Goal: Task Accomplishment & Management: Manage account settings

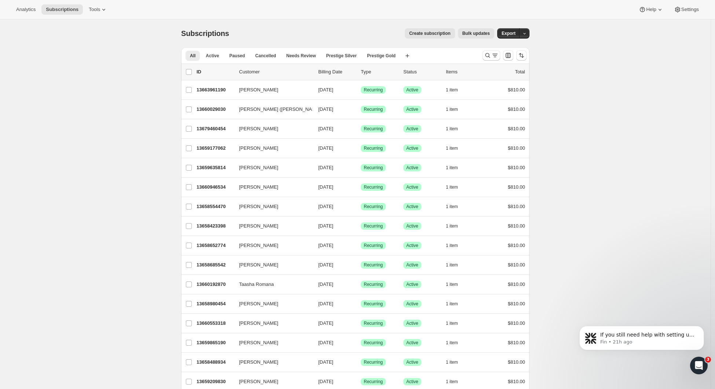
click at [494, 54] on icon "Search and filter results" at bounding box center [494, 55] width 7 height 7
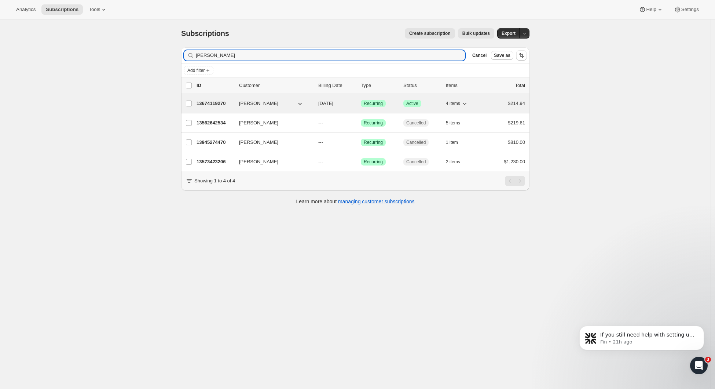
type input "[PERSON_NAME]"
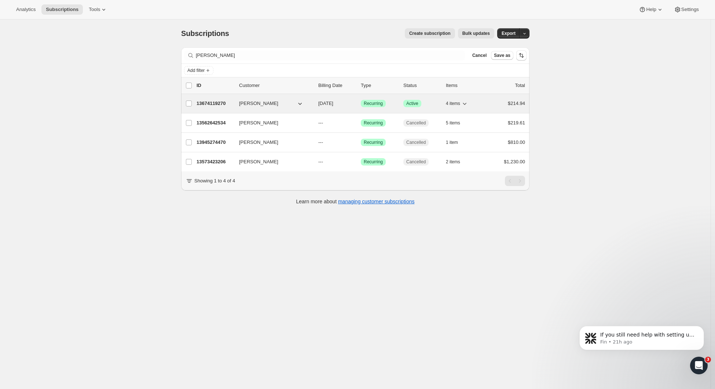
click at [212, 103] on p "13674119270" at bounding box center [215, 103] width 37 height 7
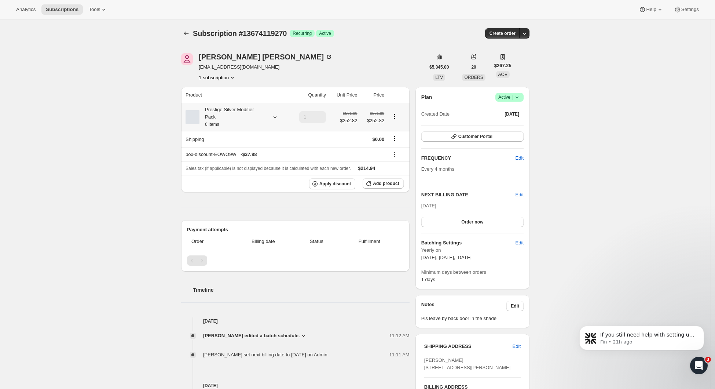
click at [398, 115] on icon "Product actions" at bounding box center [394, 116] width 7 height 7
click at [407, 71] on div "[PERSON_NAME] [EMAIL_ADDRESS][DOMAIN_NAME] 1 subscription" at bounding box center [303, 67] width 244 height 28
click at [396, 157] on icon at bounding box center [394, 154] width 7 height 7
click at [266, 211] on div "Product Quantity Unit Price Price Prestige Silver Modifier Pack 6 items 1 $561.…" at bounding box center [295, 291] width 228 height 408
click at [396, 155] on icon at bounding box center [394, 154] width 7 height 7
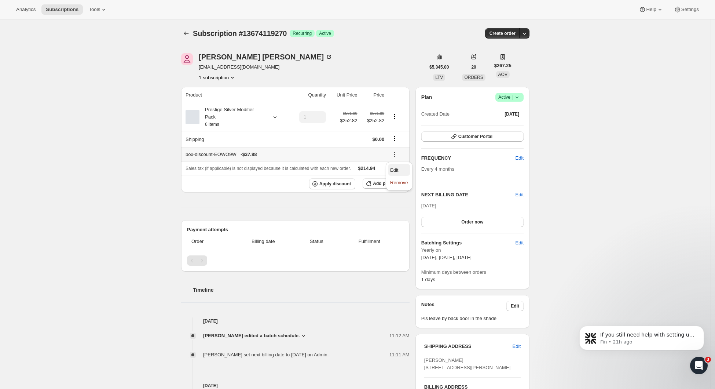
click at [398, 169] on span "Edit" at bounding box center [394, 170] width 8 height 6
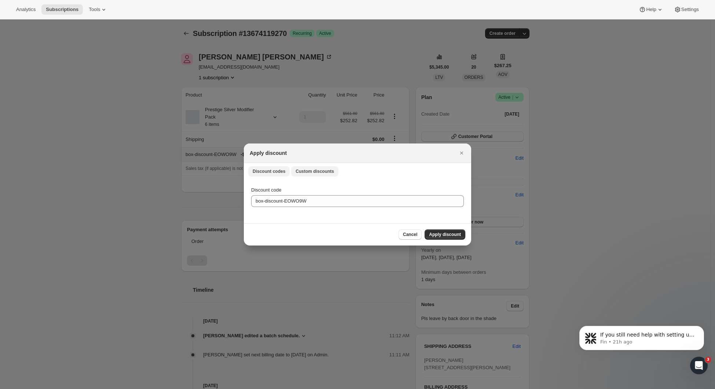
click at [306, 171] on span "Custom discounts" at bounding box center [315, 171] width 39 height 6
select select "indefinitely"
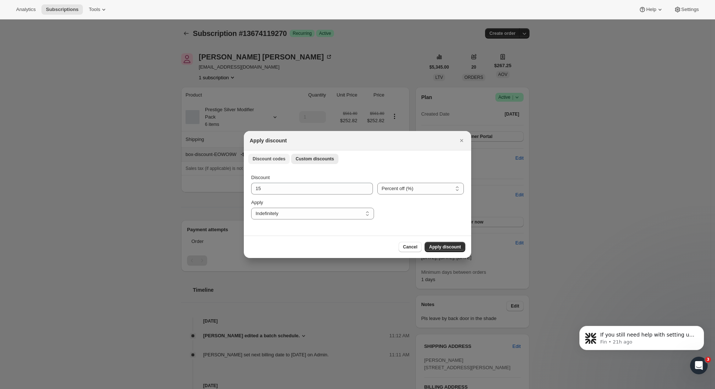
click at [266, 157] on span "Discount codes" at bounding box center [269, 159] width 33 height 6
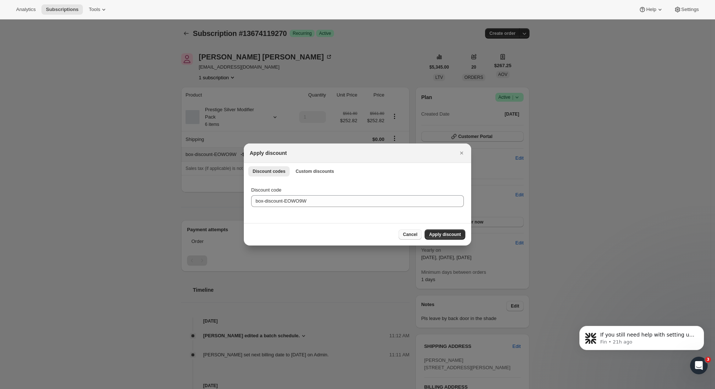
click at [414, 233] on span "Cancel" at bounding box center [410, 234] width 14 height 6
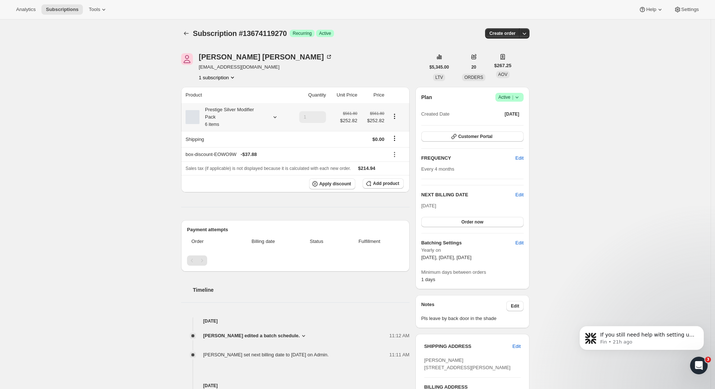
click at [275, 116] on icon at bounding box center [274, 116] width 7 height 7
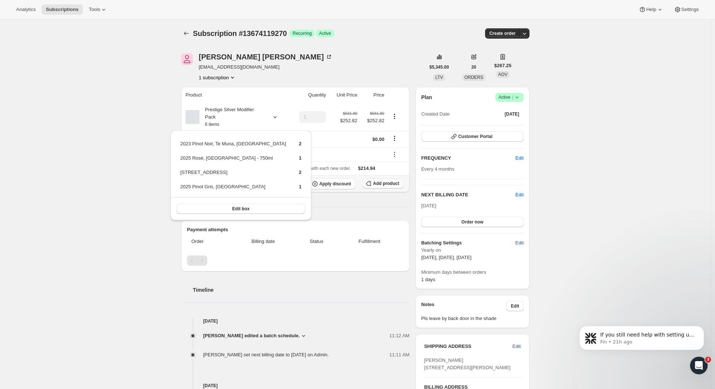
click at [377, 186] on span "Add product" at bounding box center [386, 183] width 26 height 6
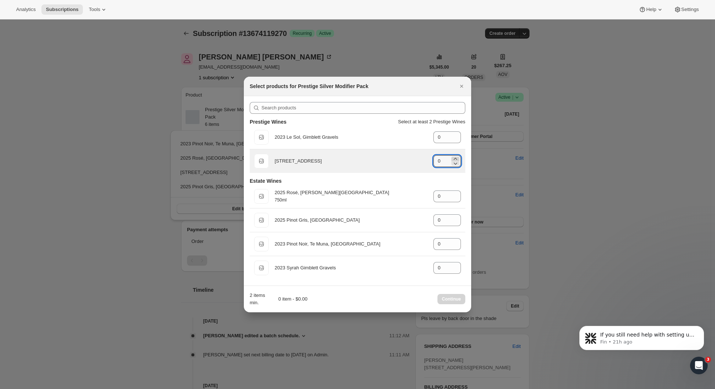
click at [457, 158] on icon ":rqs:" at bounding box center [455, 158] width 7 height 7
type input "2"
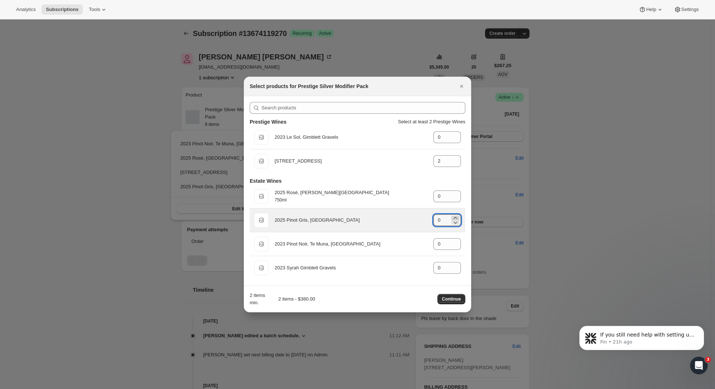
click at [454, 218] on icon ":rqs:" at bounding box center [455, 217] width 7 height 7
type input "1"
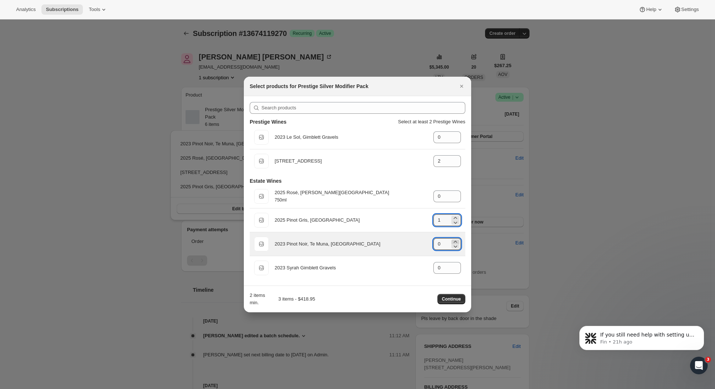
click at [455, 242] on icon ":rqs:" at bounding box center [455, 241] width 7 height 7
type input "2"
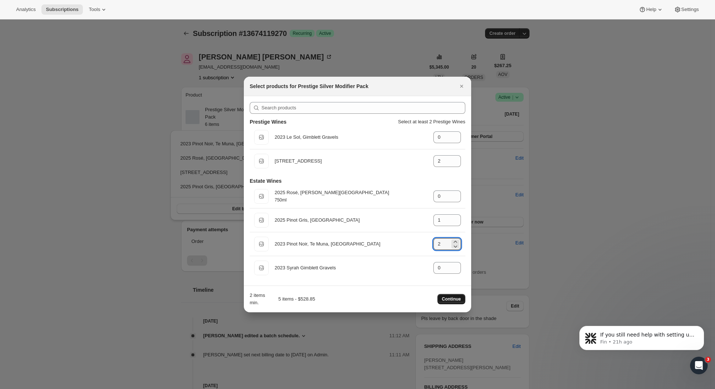
click at [449, 297] on span "Continue" at bounding box center [451, 299] width 19 height 6
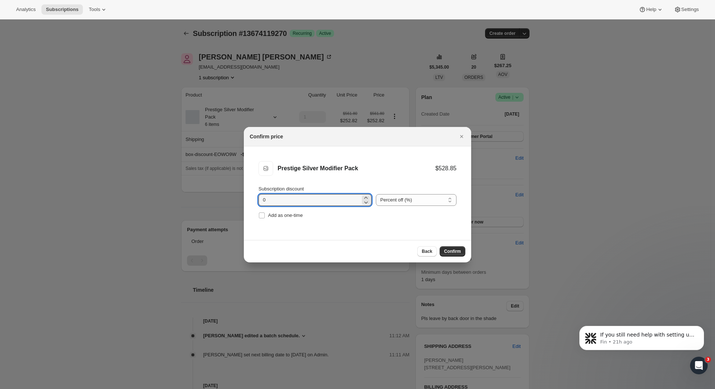
drag, startPoint x: 271, startPoint y: 198, endPoint x: 247, endPoint y: 197, distance: 24.6
click at [247, 197] on li "Prestige Silver Modifier Pack Prestige Silver Modifier Pack $528.85 Subscriptio…" at bounding box center [357, 190] width 227 height 89
type input "33"
click at [454, 253] on span "Confirm" at bounding box center [452, 251] width 17 height 6
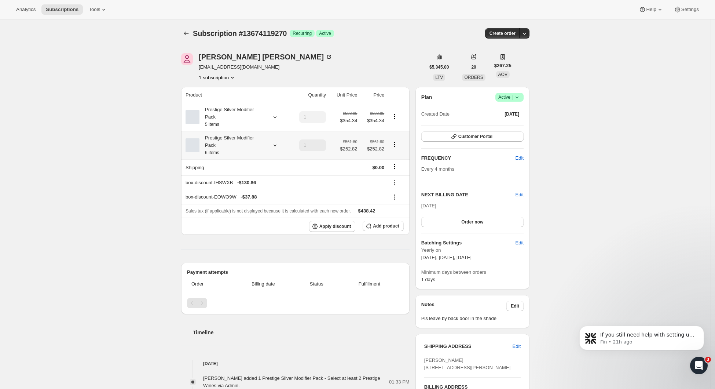
click at [278, 146] on icon at bounding box center [274, 145] width 7 height 7
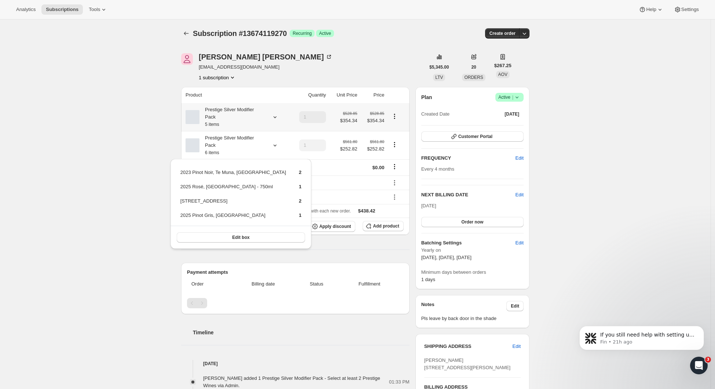
click at [275, 118] on icon at bounding box center [274, 116] width 7 height 7
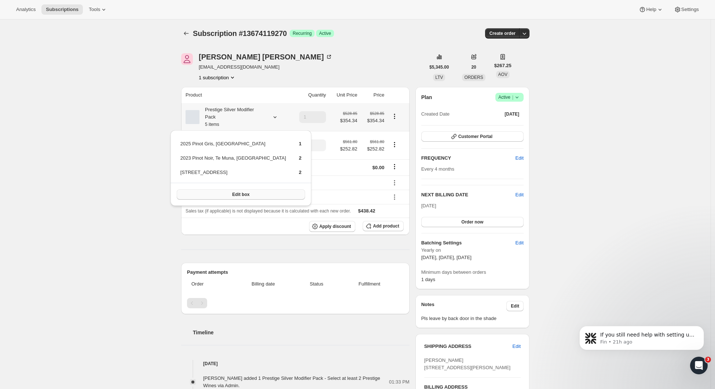
click at [233, 197] on span "Edit box" at bounding box center [240, 194] width 17 height 6
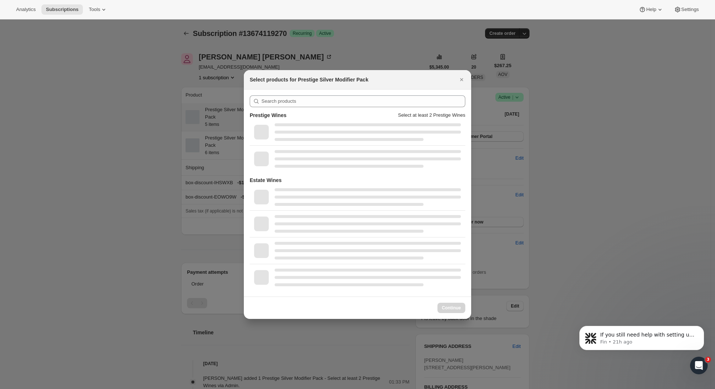
click at [292, 178] on div "Estate Wines" at bounding box center [358, 179] width 216 height 7
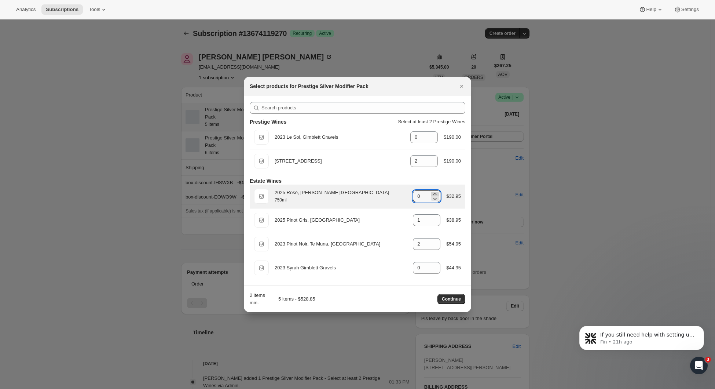
click at [437, 192] on icon ":r11d:" at bounding box center [434, 193] width 7 height 7
type input "1"
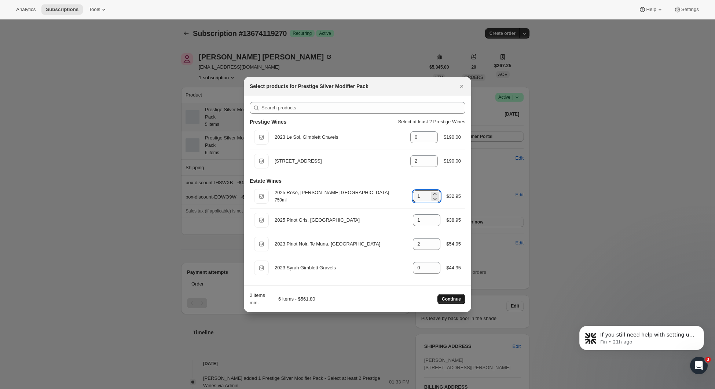
click at [451, 298] on span "Continue" at bounding box center [451, 299] width 19 height 6
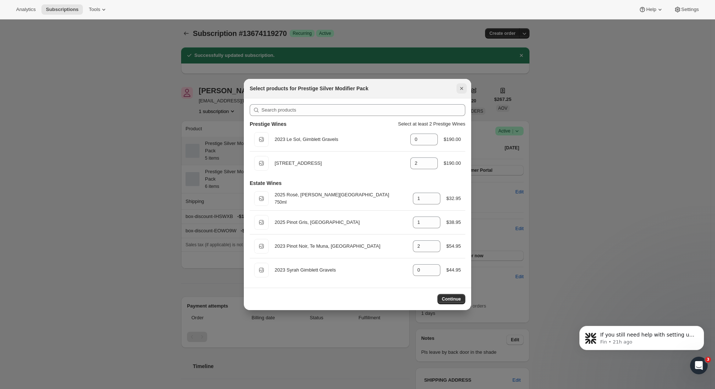
click at [461, 88] on icon "Close" at bounding box center [461, 88] width 3 height 3
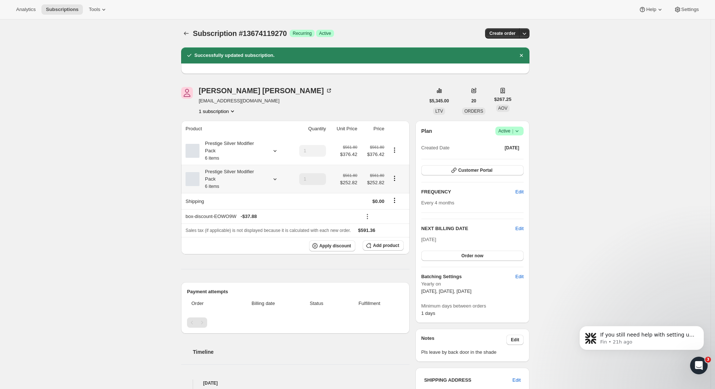
click at [395, 179] on icon "Product actions" at bounding box center [394, 178] width 1 height 1
click at [394, 206] on span "Remove" at bounding box center [397, 207] width 18 height 6
type input "0"
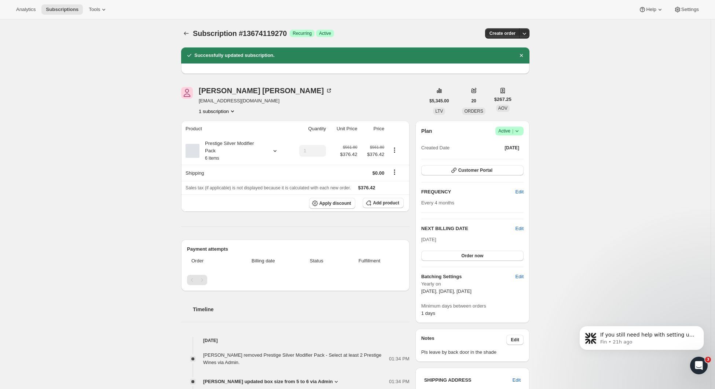
click at [163, 169] on div "Subscription #13674119270. This page is ready Subscription #13674119270 Success…" at bounding box center [355, 313] width 711 height 589
click at [193, 34] on div at bounding box center [187, 33] width 12 height 10
click at [190, 33] on icon "Subscriptions" at bounding box center [186, 33] width 7 height 7
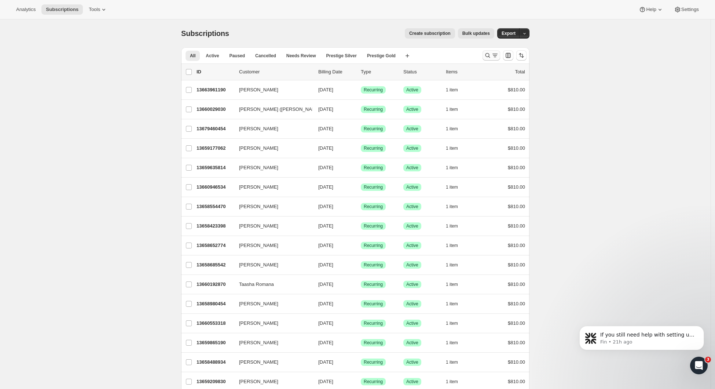
click at [491, 55] on icon "Search and filter results" at bounding box center [487, 55] width 7 height 7
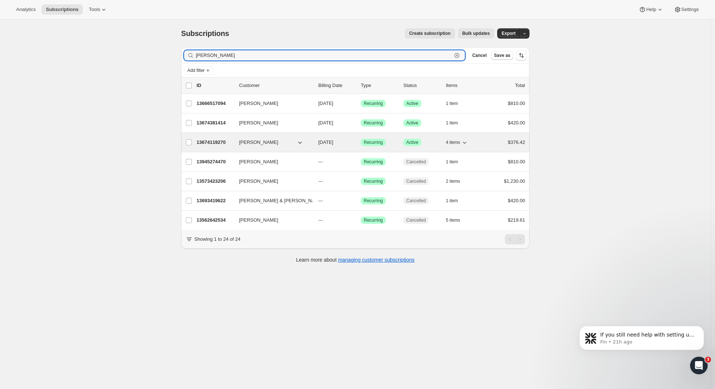
type input "[PERSON_NAME]"
click at [261, 140] on span "[PERSON_NAME]" at bounding box center [258, 142] width 39 height 7
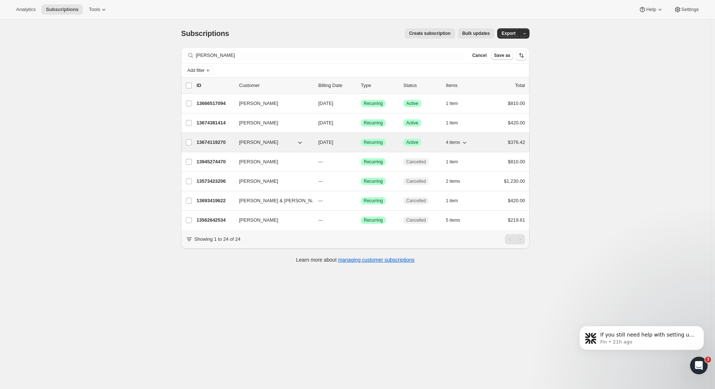
click at [223, 139] on p "13674119270" at bounding box center [215, 142] width 37 height 7
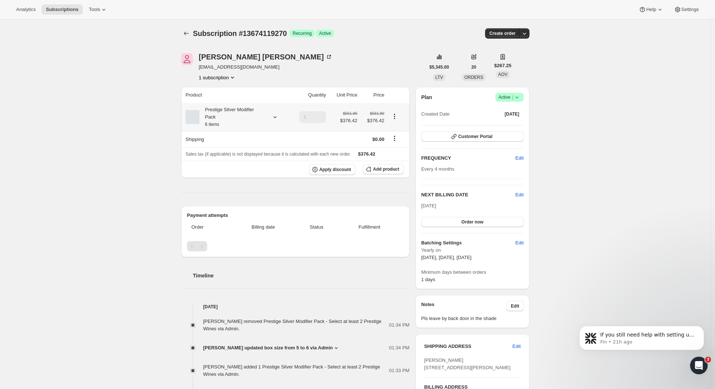
click at [395, 117] on icon "Product actions" at bounding box center [394, 116] width 1 height 1
click at [168, 125] on div "Subscription #13674119270. This page is ready Subscription #13674119270 Success…" at bounding box center [355, 296] width 711 height 555
click at [279, 117] on icon at bounding box center [274, 116] width 7 height 7
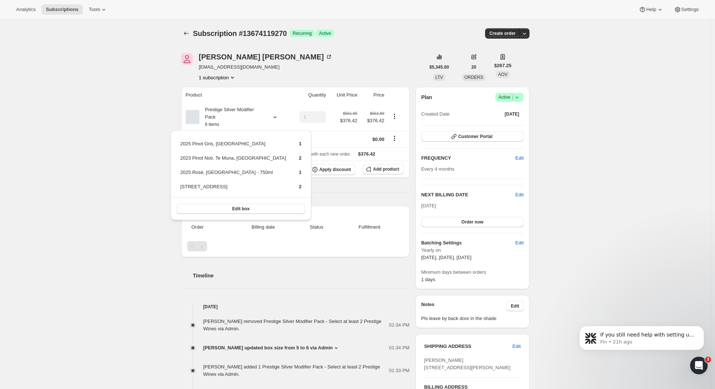
click at [137, 101] on div "Subscription #13674119270. This page is ready Subscription #13674119270 Success…" at bounding box center [355, 296] width 711 height 555
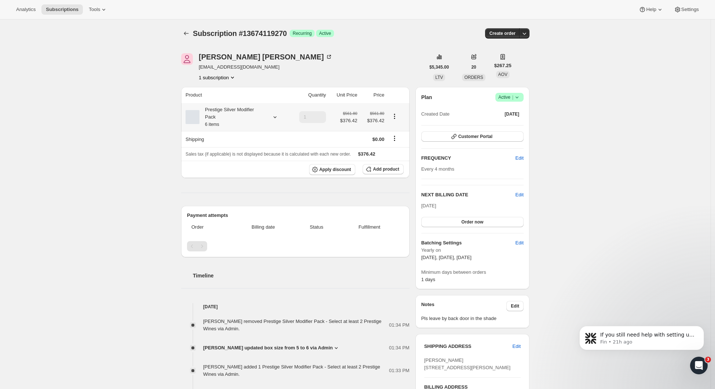
click at [396, 117] on icon "Product actions" at bounding box center [394, 116] width 7 height 7
click at [362, 42] on div "Subscription #13674119270. This page is ready Subscription #13674119270 Success…" at bounding box center [355, 33] width 348 height 28
click at [394, 139] on icon "Shipping actions" at bounding box center [394, 138] width 7 height 7
click at [392, 47] on div "Subscription #13674119270. This page is ready Subscription #13674119270 Success…" at bounding box center [355, 33] width 348 height 28
click at [384, 170] on span "Add product" at bounding box center [386, 169] width 26 height 6
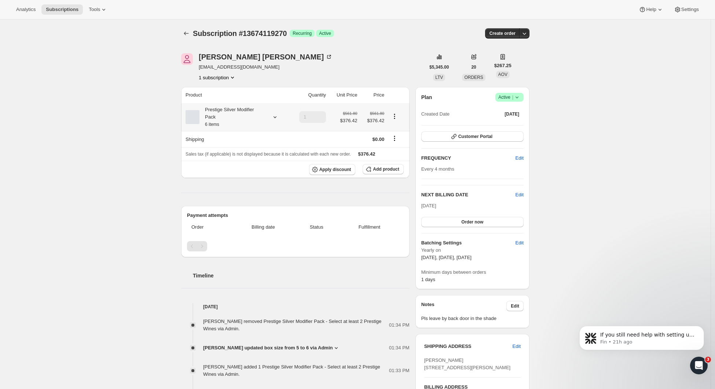
click at [398, 118] on icon "Product actions" at bounding box center [394, 116] width 7 height 7
click at [400, 56] on div "[PERSON_NAME] [EMAIL_ADDRESS][DOMAIN_NAME] 1 subscription" at bounding box center [303, 67] width 244 height 28
click at [345, 171] on span "Apply discount" at bounding box center [335, 170] width 32 height 6
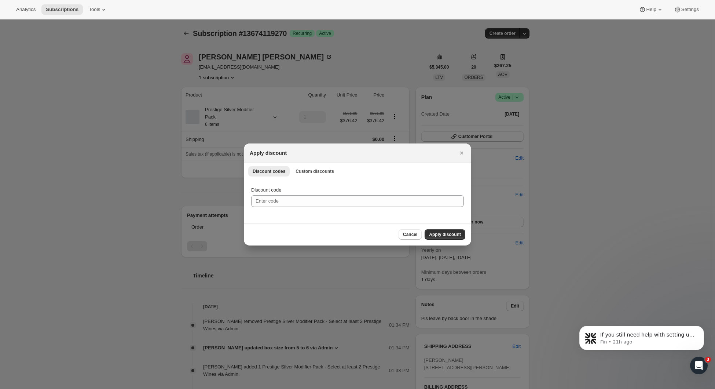
click at [301, 165] on div "Discount codes Custom discounts More views Discount codes Custom discounts More…" at bounding box center [357, 171] width 227 height 16
click at [309, 168] on button "Custom discounts" at bounding box center [314, 171] width 47 height 10
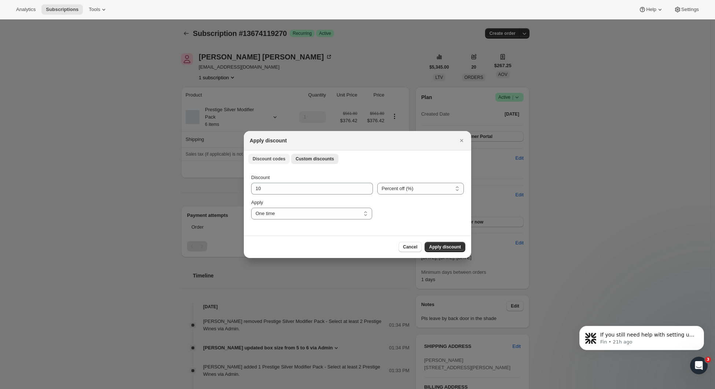
click at [281, 157] on span "Discount codes" at bounding box center [269, 159] width 33 height 6
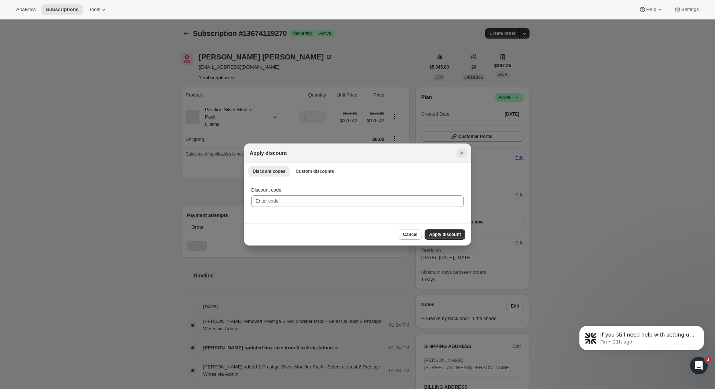
click at [462, 154] on icon "Close" at bounding box center [461, 152] width 7 height 7
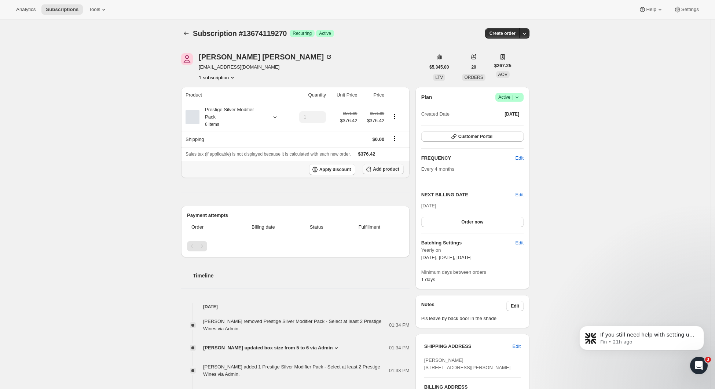
click at [377, 168] on span "Add product" at bounding box center [386, 169] width 26 height 6
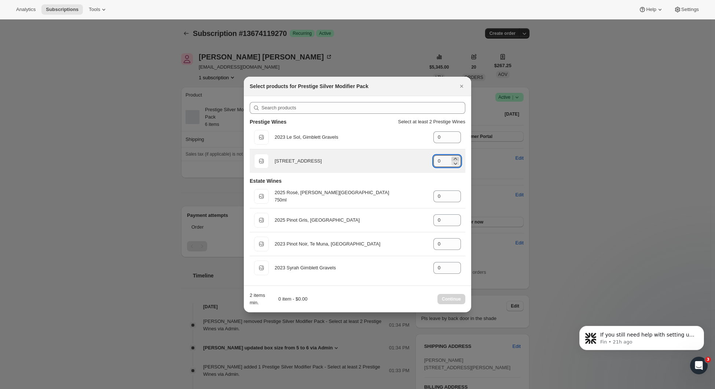
click at [457, 159] on icon ":r1v9:" at bounding box center [455, 159] width 3 height 2
click at [458, 157] on icon ":r1v9:" at bounding box center [455, 158] width 7 height 7
type input "2"
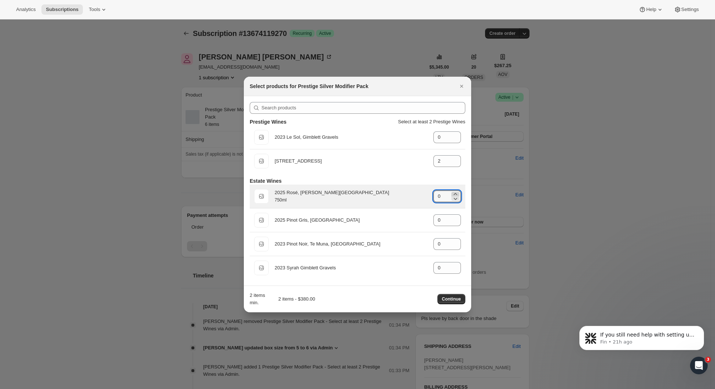
click at [455, 194] on icon ":r1v9:" at bounding box center [455, 194] width 3 height 2
type input "1"
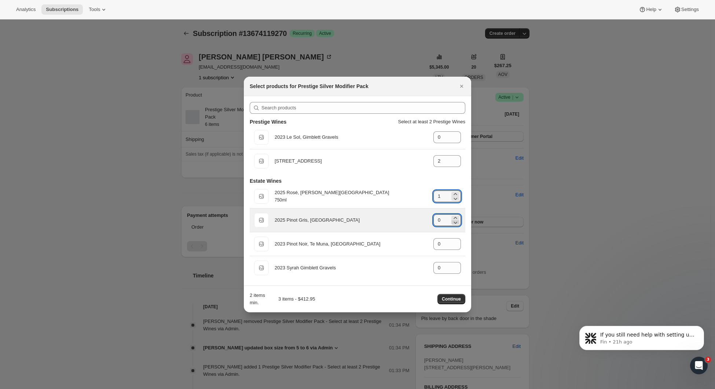
click at [455, 219] on icon ":r1v9:" at bounding box center [455, 222] width 7 height 7
click at [454, 217] on icon ":r1v9:" at bounding box center [455, 217] width 7 height 7
type input "1"
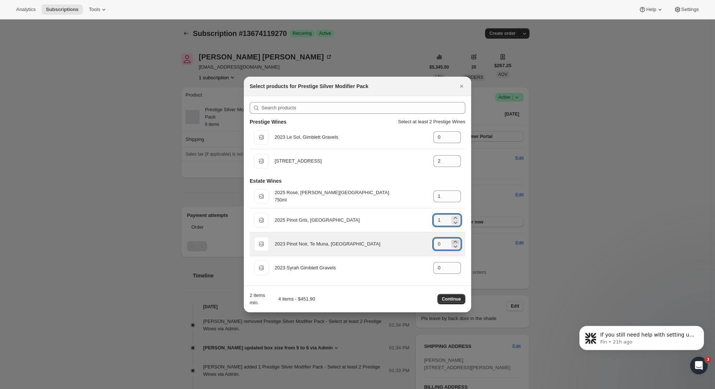
click at [457, 240] on icon ":r1v9:" at bounding box center [455, 241] width 7 height 7
type input "2"
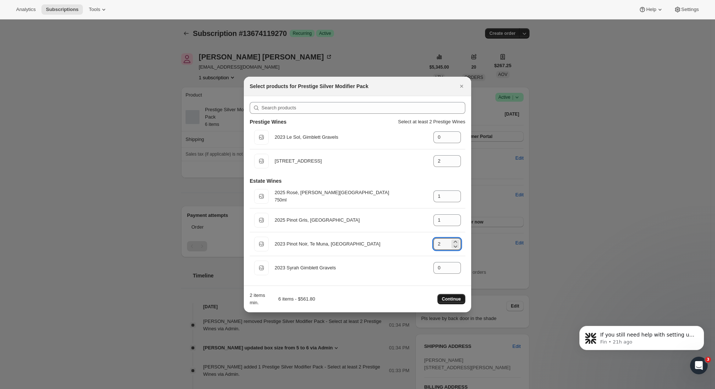
click at [451, 302] on span "Continue" at bounding box center [451, 299] width 19 height 6
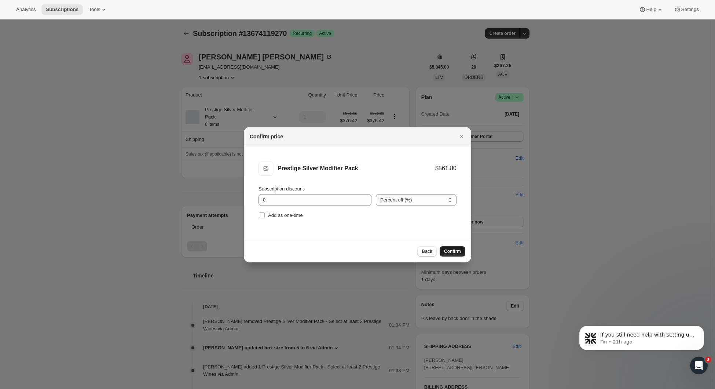
click at [450, 252] on span "Confirm" at bounding box center [452, 251] width 17 height 6
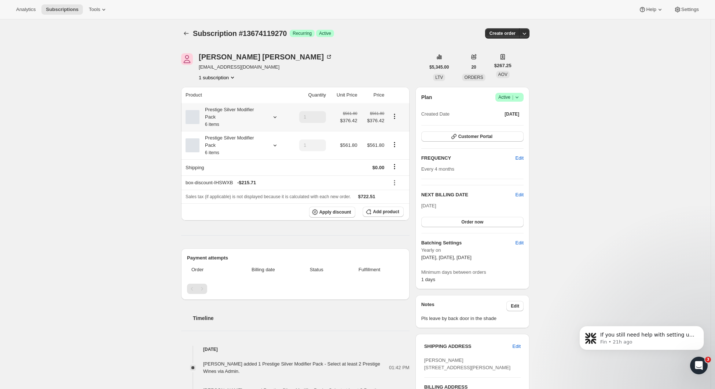
click at [396, 115] on icon "Product actions" at bounding box center [394, 116] width 7 height 7
click at [396, 145] on span "Remove" at bounding box center [397, 144] width 18 height 6
type input "0"
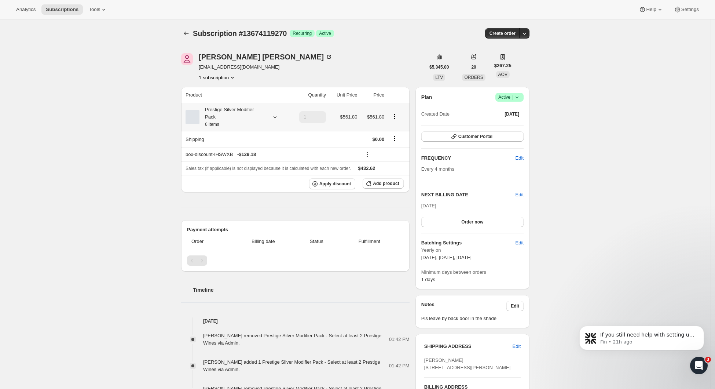
click at [398, 119] on icon "Product actions" at bounding box center [394, 116] width 7 height 7
click at [402, 130] on span "Edit box" at bounding box center [396, 132] width 17 height 6
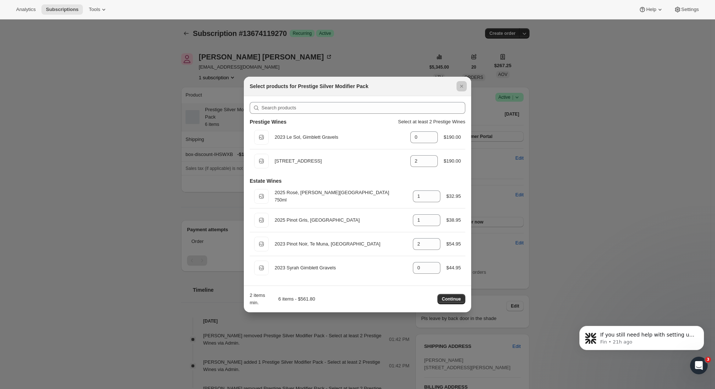
click at [616, 143] on div at bounding box center [357, 194] width 715 height 389
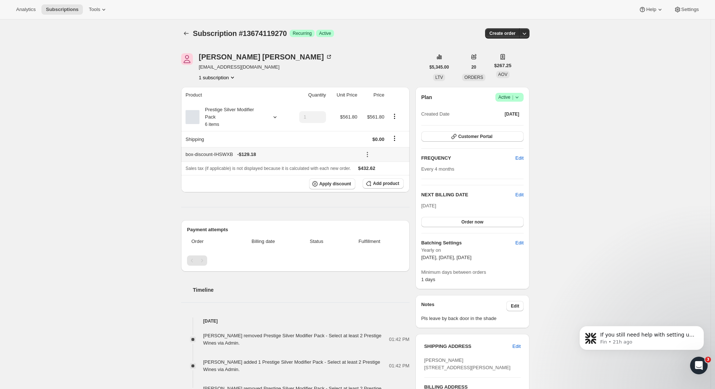
click at [367, 154] on icon at bounding box center [367, 154] width 7 height 7
click at [380, 165] on button "Edit" at bounding box center [385, 170] width 22 height 12
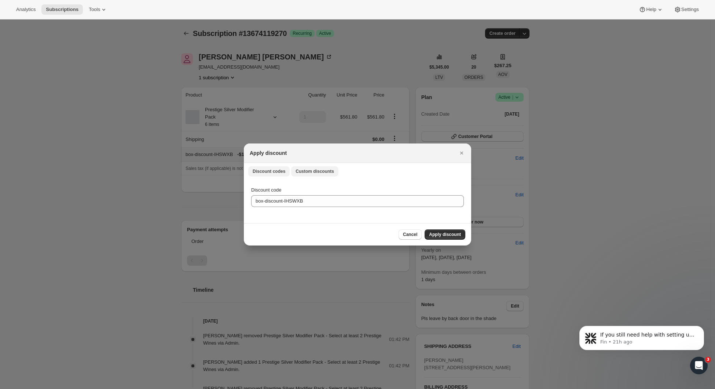
click at [327, 170] on span "Custom discounts" at bounding box center [315, 171] width 39 height 6
select select "indefinitely"
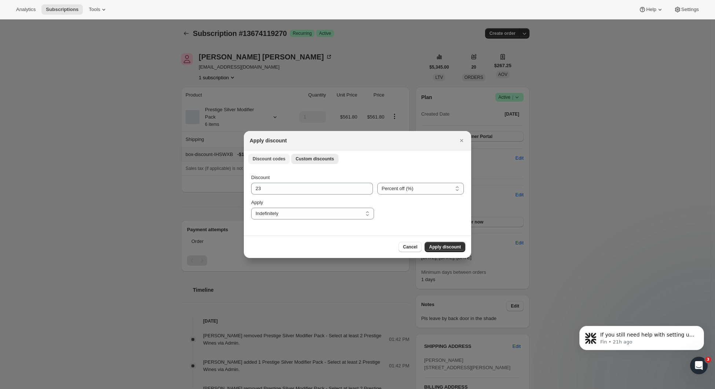
click at [281, 157] on span "Discount codes" at bounding box center [269, 159] width 33 height 6
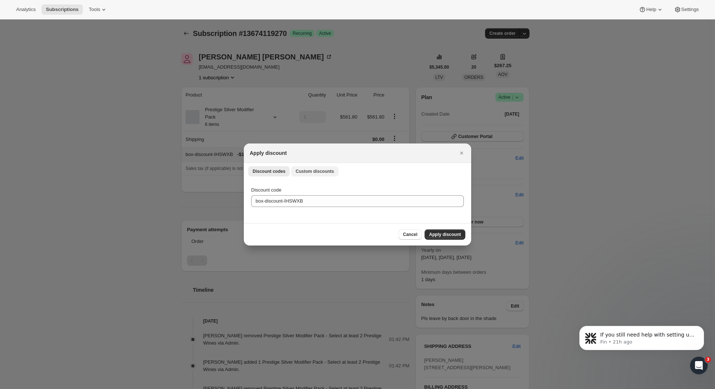
click at [317, 172] on span "Custom discounts" at bounding box center [315, 171] width 39 height 6
select select "indefinitely"
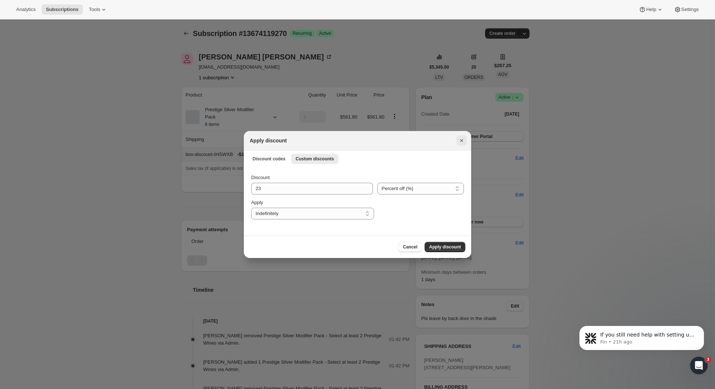
click at [460, 142] on icon "Close" at bounding box center [461, 140] width 7 height 7
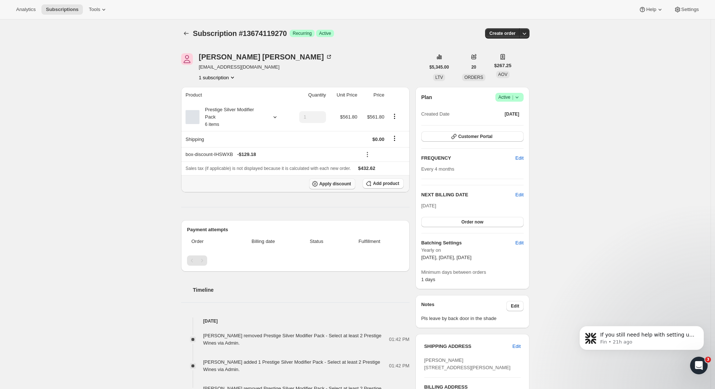
click at [343, 186] on span "Apply discount" at bounding box center [335, 184] width 32 height 6
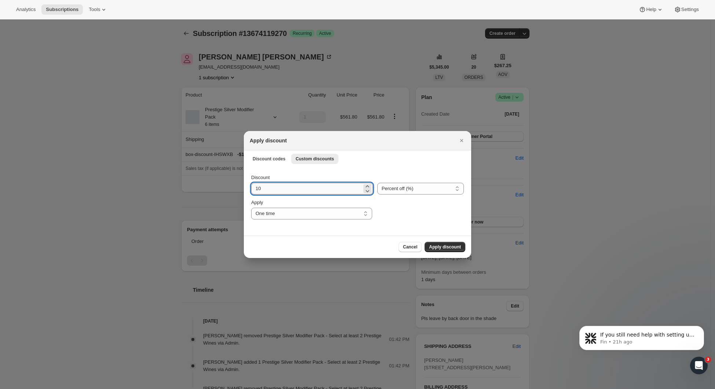
click at [298, 187] on input "10" at bounding box center [306, 189] width 111 height 12
click at [462, 143] on icon "Close" at bounding box center [461, 140] width 7 height 7
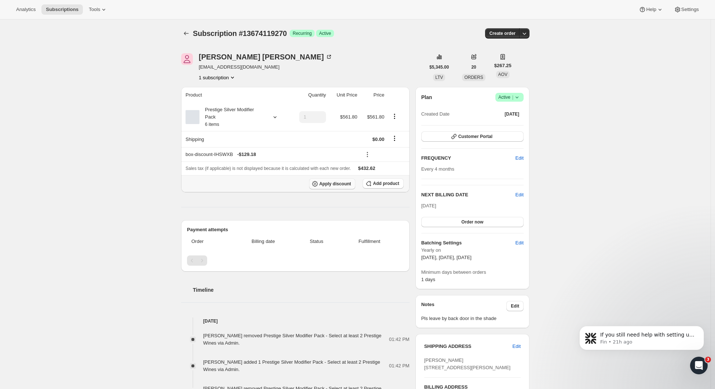
click at [340, 182] on button "Apply discount" at bounding box center [332, 183] width 47 height 11
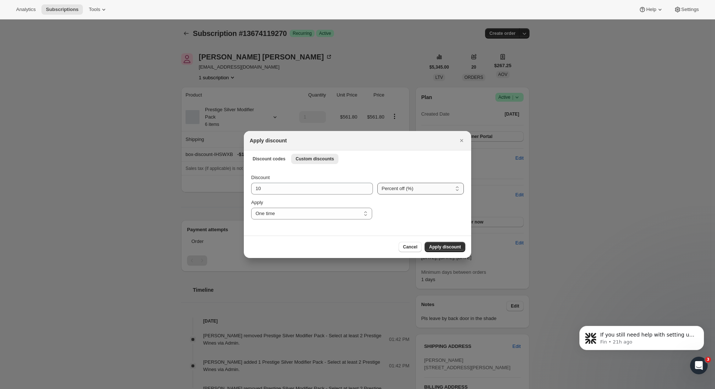
select select "fixed"
drag, startPoint x: 274, startPoint y: 189, endPoint x: 242, endPoint y: 189, distance: 31.9
type input "152"
click at [439, 246] on span "Apply discount" at bounding box center [445, 247] width 32 height 6
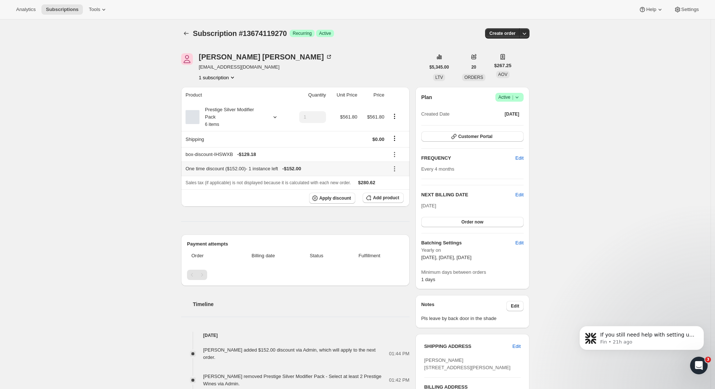
click at [397, 172] on icon at bounding box center [394, 168] width 7 height 7
click at [395, 182] on span "Edit" at bounding box center [399, 185] width 18 height 7
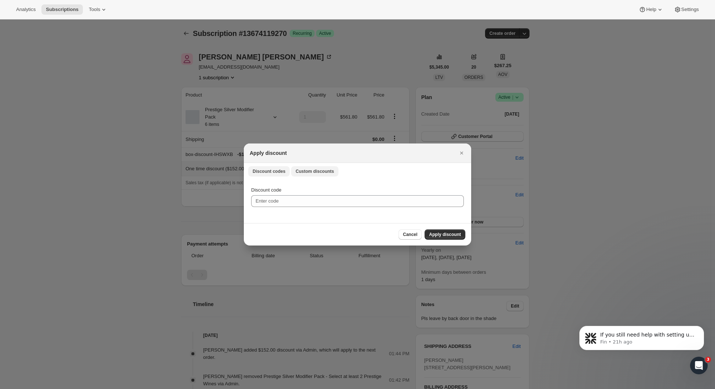
click at [301, 168] on span "Custom discounts" at bounding box center [315, 171] width 39 height 6
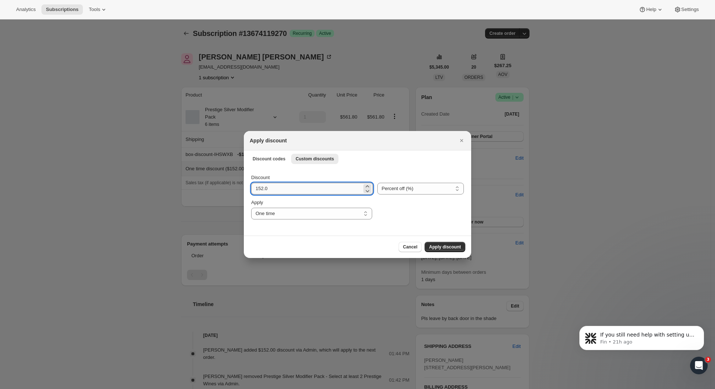
drag, startPoint x: 272, startPoint y: 190, endPoint x: 260, endPoint y: 191, distance: 12.1
click at [259, 190] on input "152.0" at bounding box center [306, 189] width 111 height 12
click at [460, 141] on icon "Close" at bounding box center [461, 140] width 7 height 7
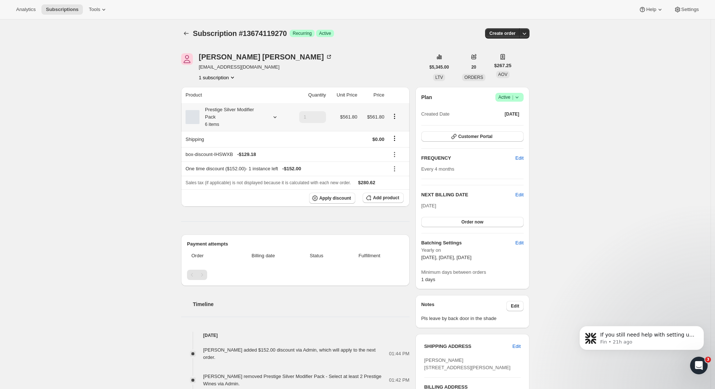
click at [395, 118] on icon "Product actions" at bounding box center [394, 116] width 7 height 7
click at [372, 44] on div "Subscription #13674119270. This page is ready Subscription #13674119270 Success…" at bounding box center [355, 33] width 348 height 28
click at [397, 116] on icon "Product actions" at bounding box center [394, 116] width 7 height 7
click at [363, 53] on div "[PERSON_NAME] [EMAIL_ADDRESS][DOMAIN_NAME] 1 subscription $5,345.00 LTV 20 ORDE…" at bounding box center [352, 350] width 354 height 619
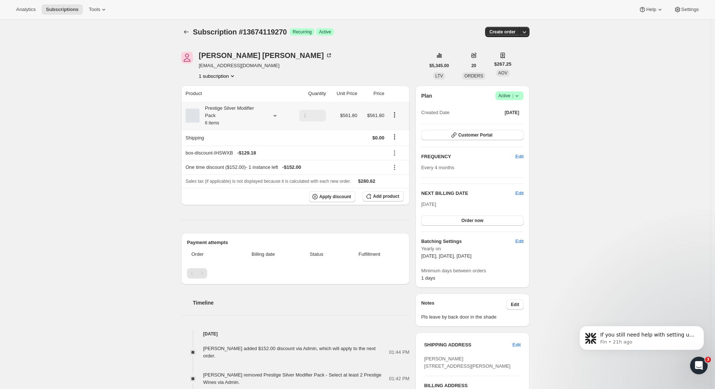
click at [277, 117] on icon at bounding box center [274, 115] width 7 height 7
click at [397, 118] on icon "Product actions" at bounding box center [394, 114] width 7 height 7
click at [398, 114] on icon "Product actions" at bounding box center [394, 114] width 7 height 7
click at [396, 130] on span "Edit box" at bounding box center [396, 130] width 17 height 6
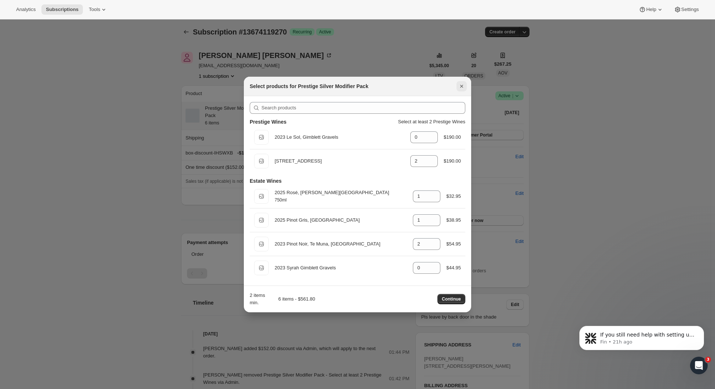
click at [461, 86] on icon "Close" at bounding box center [461, 86] width 3 height 3
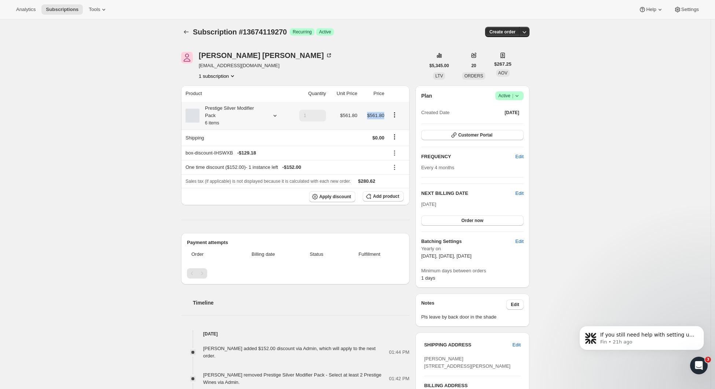
drag, startPoint x: 386, startPoint y: 115, endPoint x: 367, endPoint y: 115, distance: 18.7
click at [367, 115] on td "$561.80" at bounding box center [372, 116] width 27 height 28
copy span "$561.80"
click at [398, 151] on icon at bounding box center [394, 152] width 7 height 7
click at [401, 168] on span "Edit" at bounding box center [399, 168] width 18 height 7
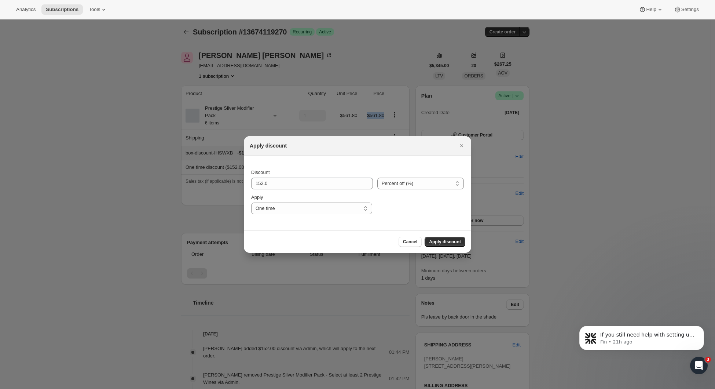
type input "23"
select select "indefinitely"
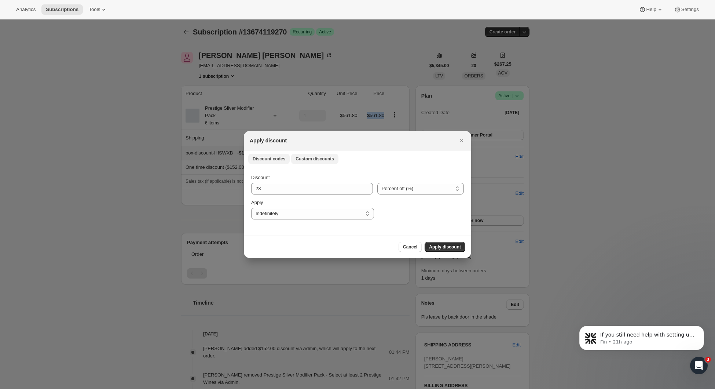
click at [283, 160] on span "Discount codes" at bounding box center [269, 159] width 33 height 6
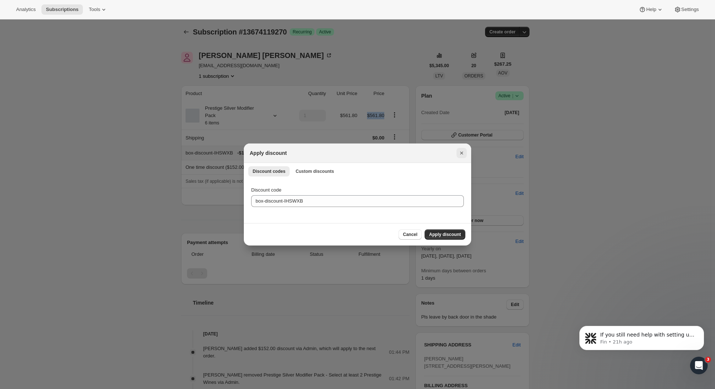
click at [465, 153] on button "Close" at bounding box center [462, 153] width 10 height 10
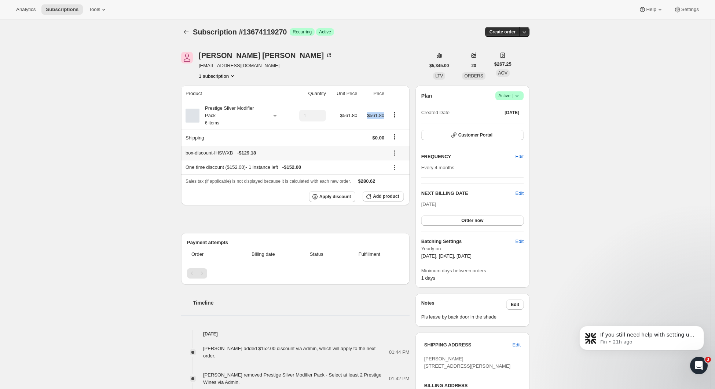
click at [395, 154] on icon at bounding box center [394, 153] width 1 height 1
click at [398, 182] on span "Remove" at bounding box center [399, 181] width 18 height 6
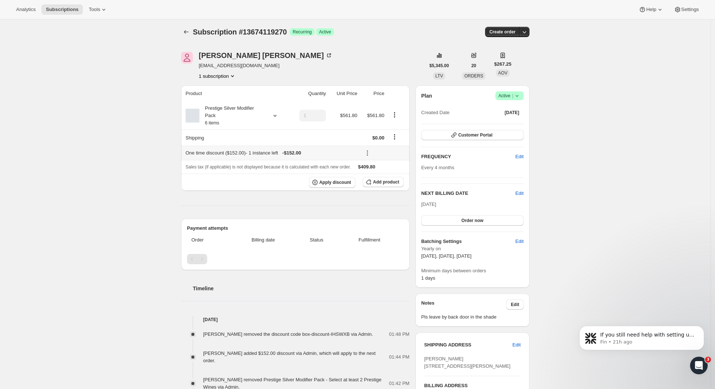
click at [369, 152] on icon at bounding box center [367, 152] width 7 height 7
click at [385, 169] on span "Edit" at bounding box center [385, 168] width 18 height 7
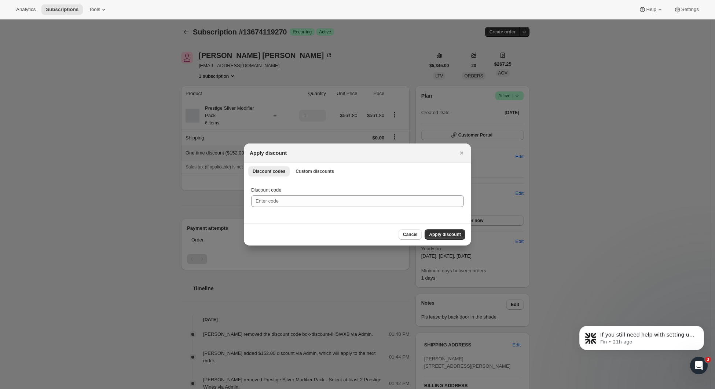
scroll to position [0, 0]
click at [317, 171] on span "Custom discounts" at bounding box center [315, 171] width 39 height 6
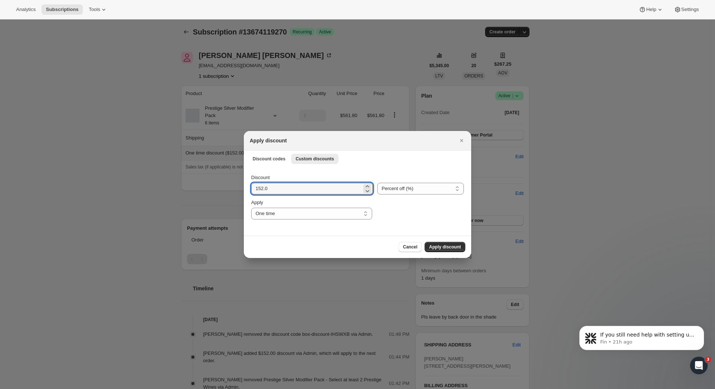
drag, startPoint x: 273, startPoint y: 189, endPoint x: 240, endPoint y: 187, distance: 33.0
click at [296, 187] on input "152.0" at bounding box center [306, 189] width 111 height 12
type input "1"
type input "56"
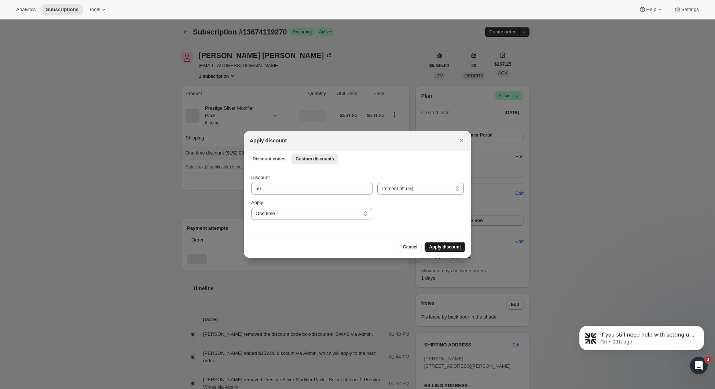
click at [446, 247] on span "Apply discount" at bounding box center [445, 247] width 32 height 6
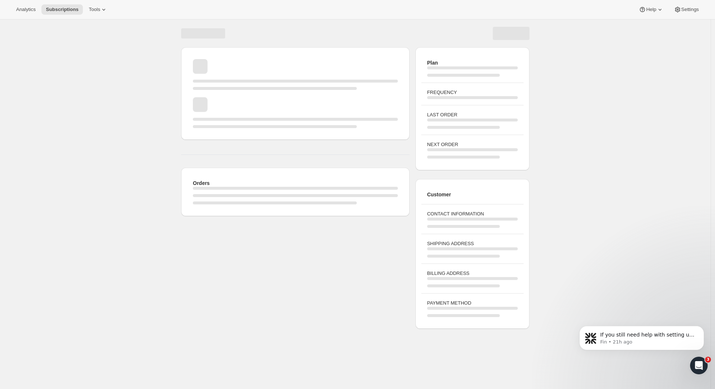
scroll to position [1, 0]
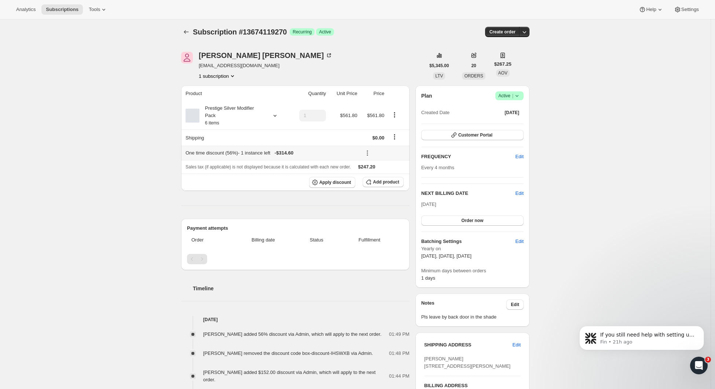
click at [368, 154] on icon at bounding box center [367, 153] width 1 height 1
click at [381, 163] on button "Edit" at bounding box center [385, 168] width 22 height 12
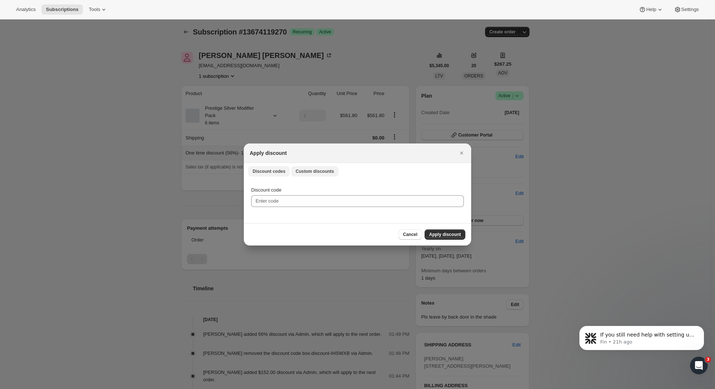
click at [303, 173] on span "Custom discounts" at bounding box center [315, 171] width 39 height 6
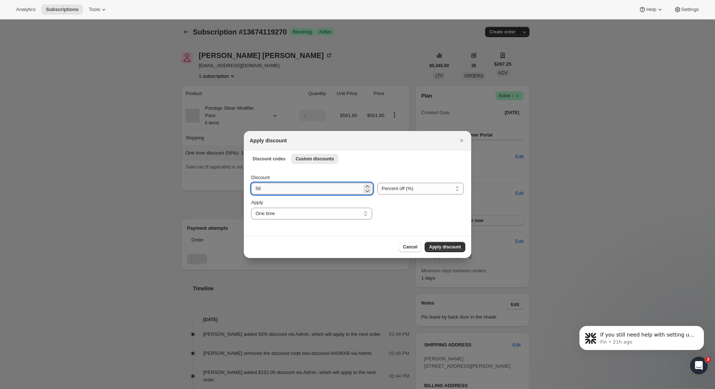
click at [263, 190] on input "56" at bounding box center [306, 189] width 111 height 12
type input "57"
click at [447, 244] on span "Apply discount" at bounding box center [445, 247] width 32 height 6
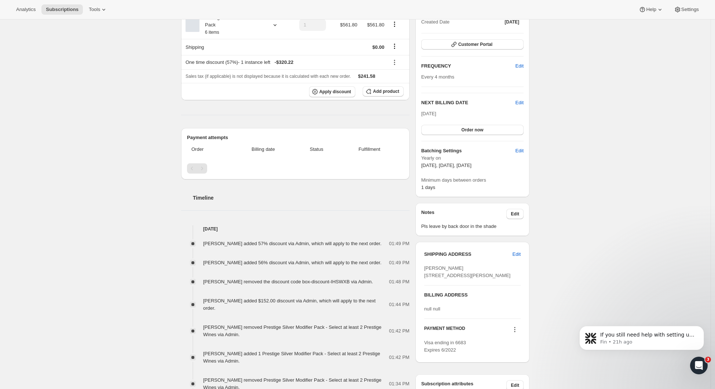
scroll to position [21, 0]
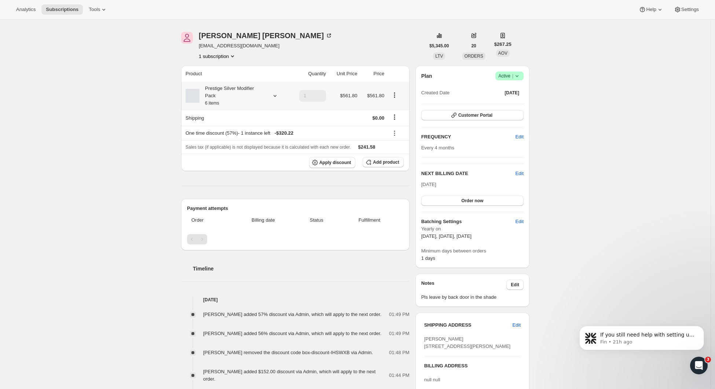
click at [398, 95] on icon "Product actions" at bounding box center [394, 94] width 7 height 7
click at [395, 106] on button "Edit box" at bounding box center [397, 110] width 22 height 12
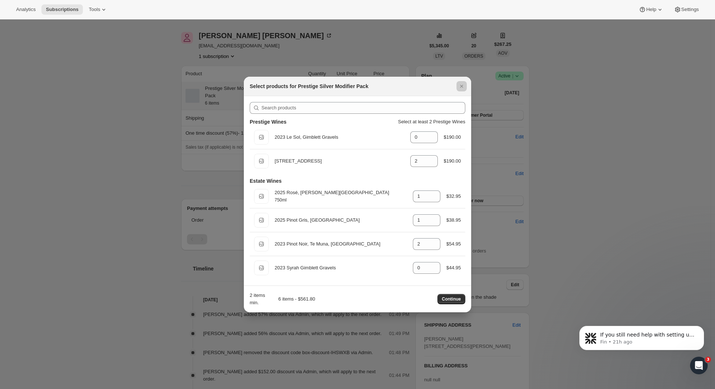
click at [582, 221] on div at bounding box center [357, 194] width 715 height 389
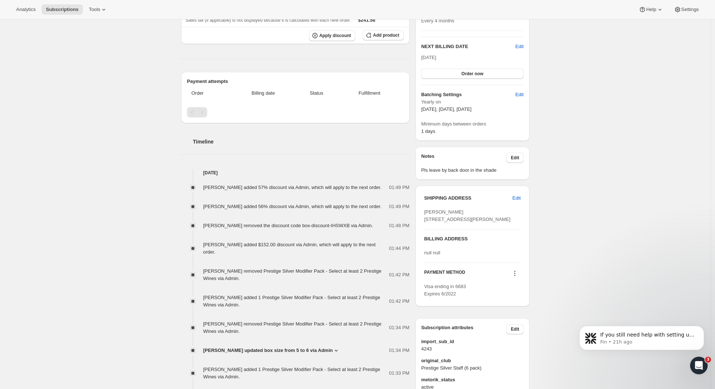
scroll to position [202, 0]
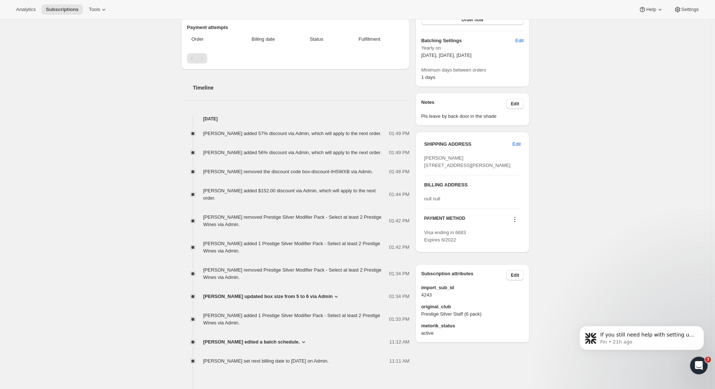
click at [517, 223] on icon at bounding box center [514, 219] width 7 height 7
click at [508, 278] on span "Select payment method" at bounding box center [515, 276] width 50 height 6
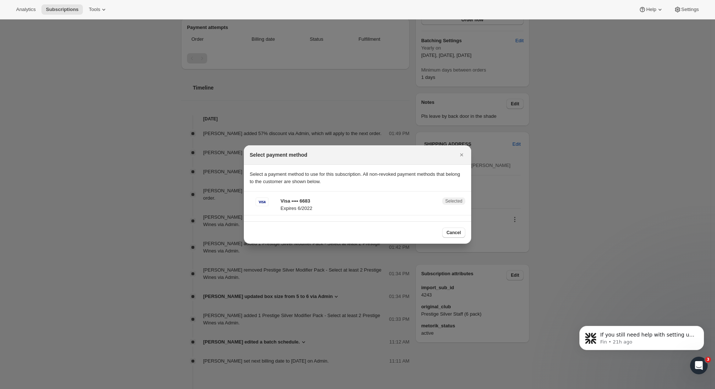
click at [446, 200] on span "Selected" at bounding box center [453, 201] width 17 height 6
click at [595, 190] on div at bounding box center [357, 194] width 715 height 389
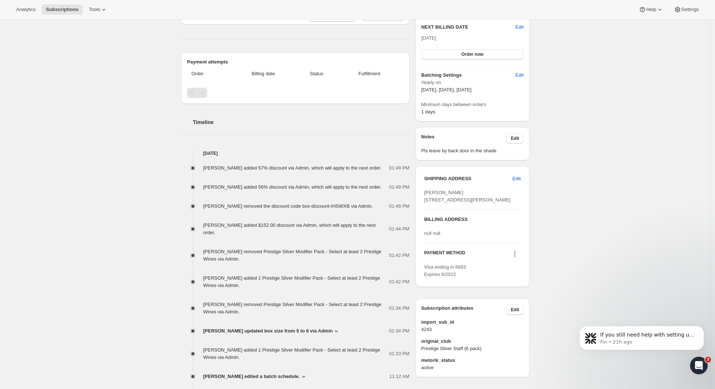
scroll to position [170, 0]
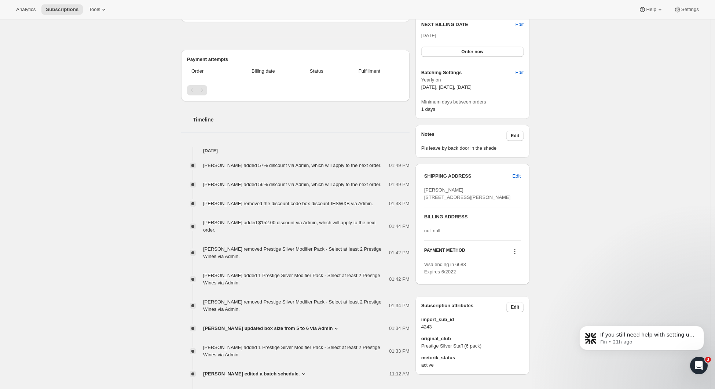
click at [517, 255] on button at bounding box center [515, 251] width 12 height 8
click at [589, 258] on div "Subscription #13674119270. This page is ready Subscription #13674119270 Success…" at bounding box center [355, 202] width 711 height 706
click at [516, 252] on icon at bounding box center [515, 251] width 1 height 1
click at [582, 241] on div "Subscription #13674119270. This page is ready Subscription #13674119270 Success…" at bounding box center [355, 202] width 711 height 706
click at [517, 255] on icon at bounding box center [514, 251] width 7 height 7
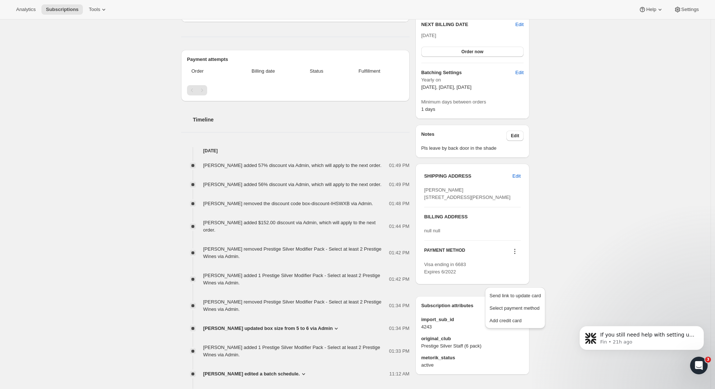
click at [583, 257] on div "Subscription #13674119270. This page is ready Subscription #13674119270 Success…" at bounding box center [355, 202] width 711 height 706
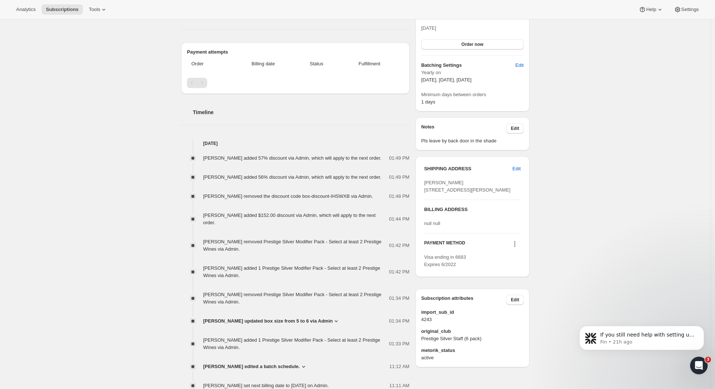
scroll to position [216, 0]
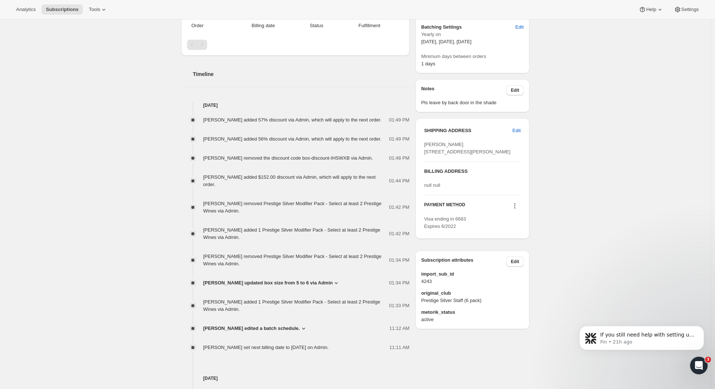
click at [518, 209] on icon at bounding box center [514, 205] width 7 height 7
click at [515, 265] on span "Select payment method" at bounding box center [515, 262] width 51 height 7
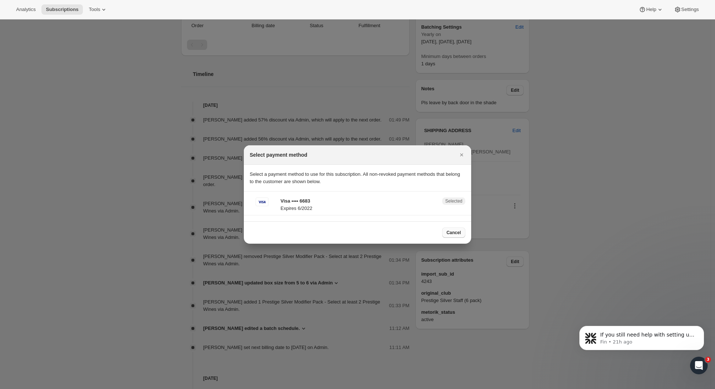
click at [453, 233] on span "Cancel" at bounding box center [454, 233] width 14 height 6
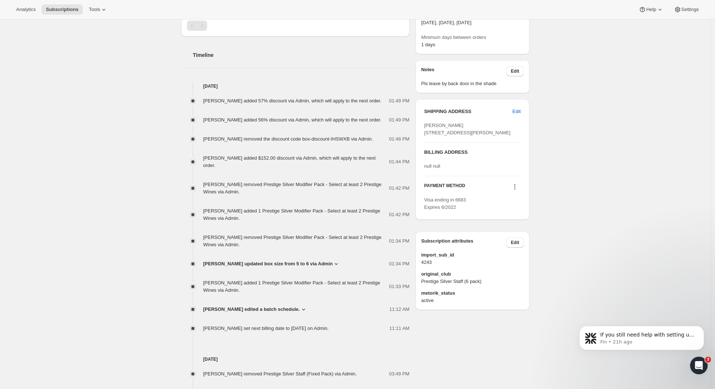
scroll to position [0, 0]
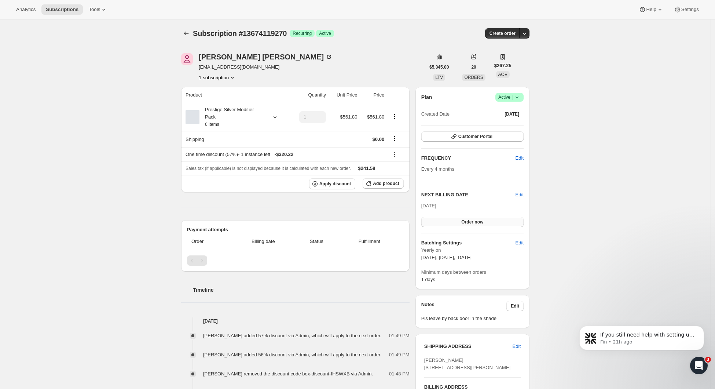
click at [483, 222] on span "Order now" at bounding box center [472, 222] width 22 height 6
click at [472, 223] on span "Click to confirm" at bounding box center [472, 222] width 33 height 6
